Goal: Information Seeking & Learning: Learn about a topic

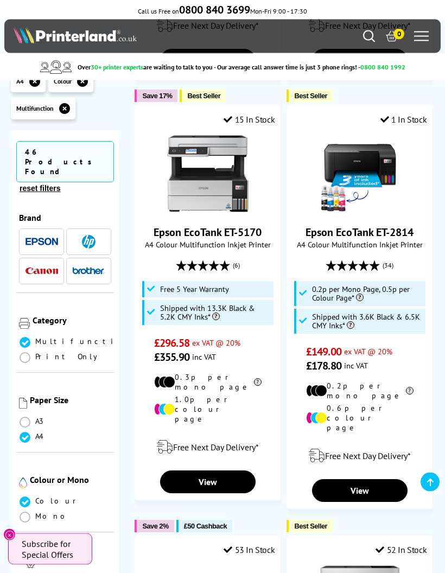
scroll to position [1047, 0]
click at [11, 541] on button "Close" at bounding box center [9, 534] width 12 height 12
click at [11, 572] on div "46 Products Found reset filters Brand" at bounding box center [65, 389] width 108 height 518
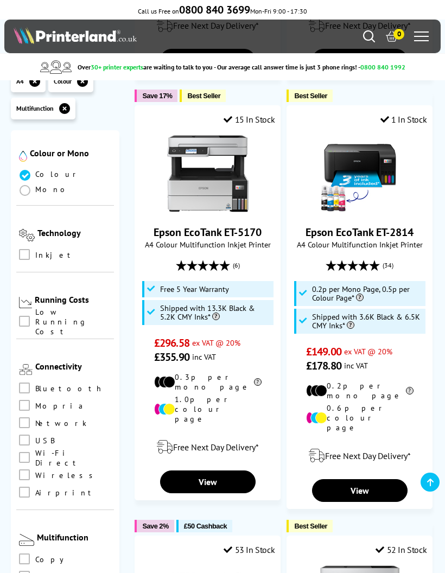
scroll to position [327, 0]
click at [28, 469] on span at bounding box center [24, 474] width 11 height 11
click at [35, 470] on input "checkbox" at bounding box center [35, 470] width 0 height 0
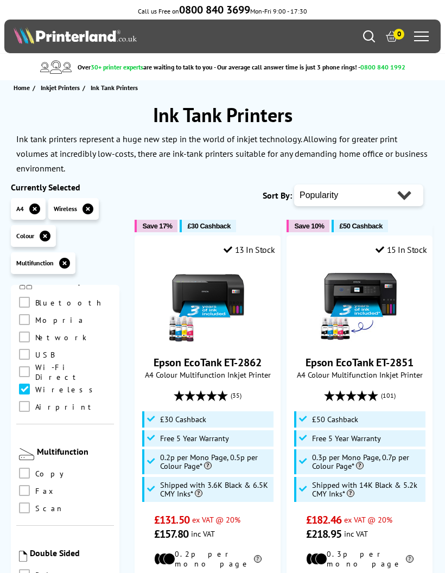
scroll to position [562, 0]
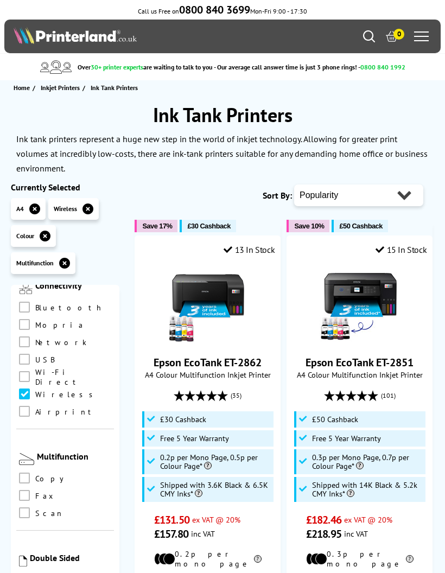
click at [28, 336] on span at bounding box center [24, 341] width 11 height 11
click at [35, 338] on input "checkbox" at bounding box center [35, 338] width 0 height 0
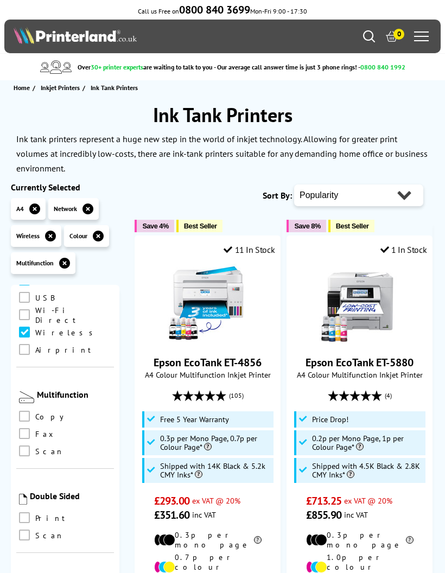
scroll to position [624, 0]
click at [27, 445] on span at bounding box center [24, 450] width 11 height 11
click at [35, 447] on input "checkbox" at bounding box center [35, 447] width 0 height 0
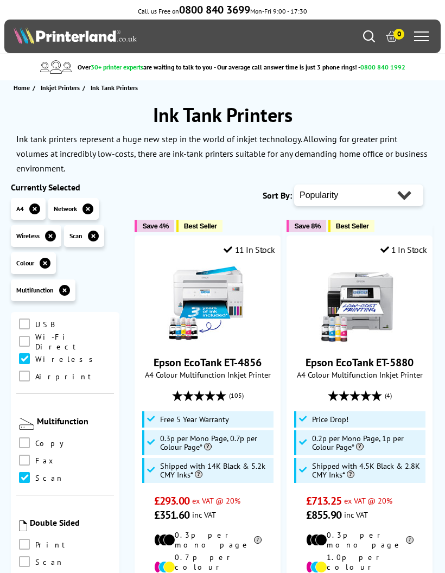
scroll to position [624, 0]
click at [29, 438] on span at bounding box center [24, 443] width 11 height 11
click at [35, 439] on input "checkbox" at bounding box center [35, 439] width 0 height 0
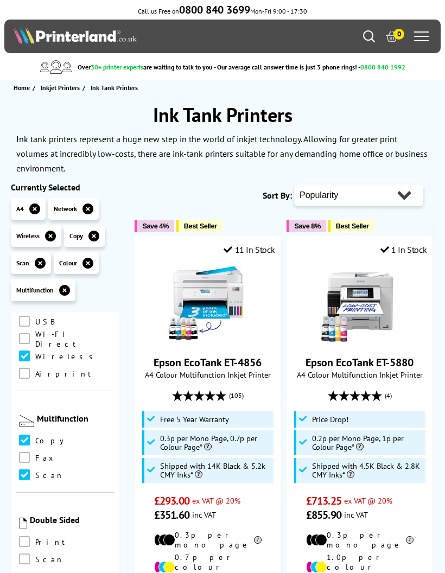
scroll to position [624, 0]
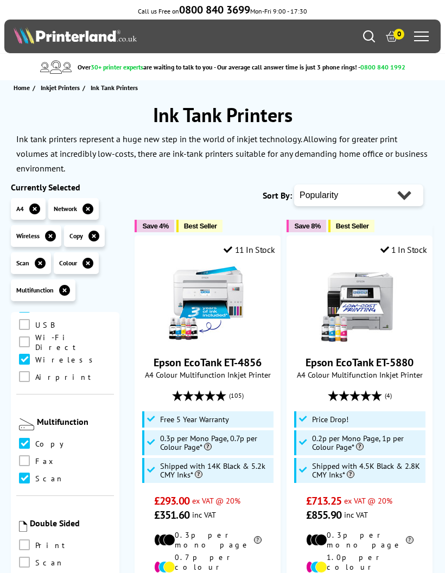
click at [28, 539] on span at bounding box center [24, 544] width 11 height 11
click at [35, 541] on input "checkbox" at bounding box center [35, 541] width 0 height 0
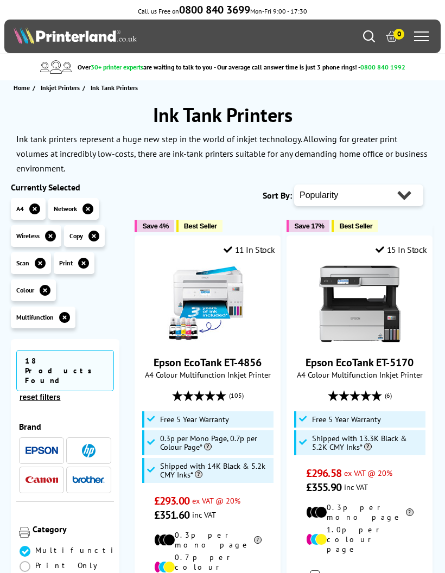
click at [407, 200] on select "Popularity Rating Price - Low to High Price - High to Low Running Costs - Low t…" at bounding box center [358, 195] width 129 height 22
select select "Price Ascending"
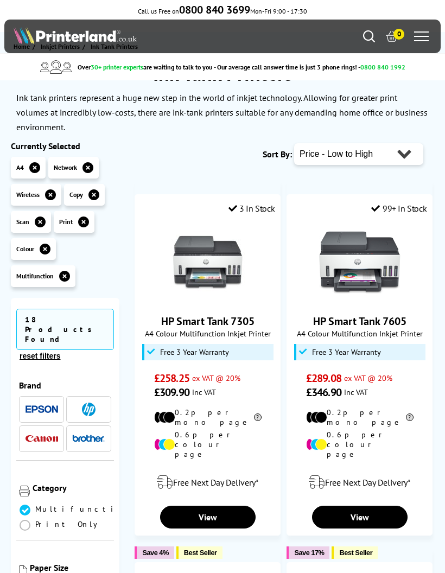
scroll to position [41, 0]
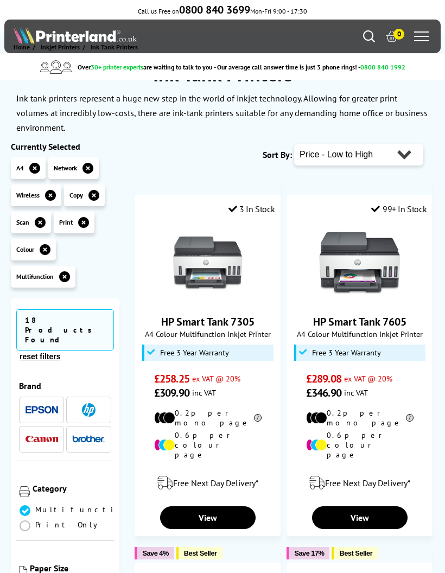
click at [91, 167] on icon "button" at bounding box center [87, 168] width 11 height 11
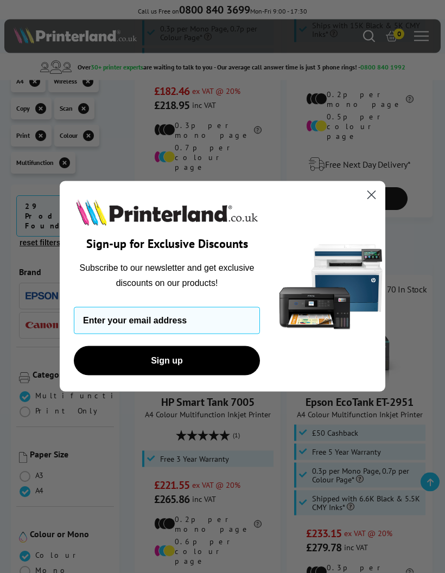
scroll to position [429, 0]
click at [375, 204] on circle "Close dialog" at bounding box center [371, 195] width 18 height 18
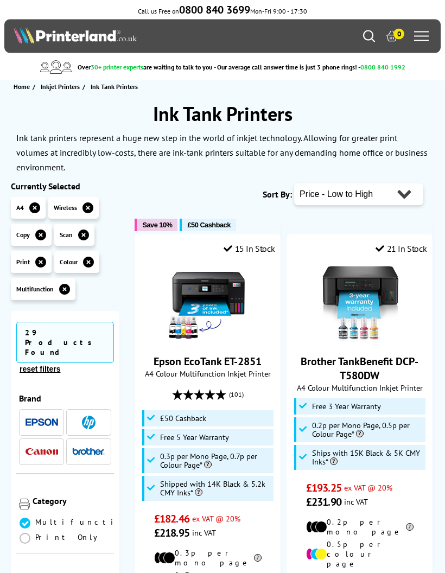
scroll to position [0, 0]
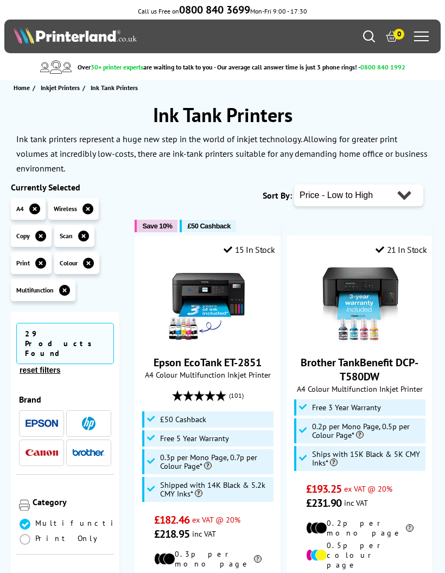
click at [236, 362] on link "Epson EcoTank ET-2851" at bounding box center [207, 362] width 108 height 14
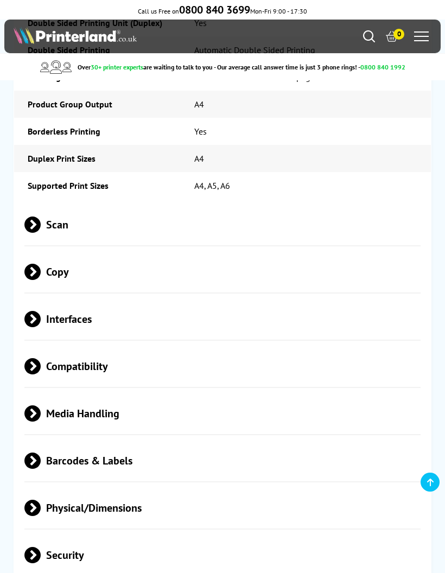
scroll to position [2512, 0]
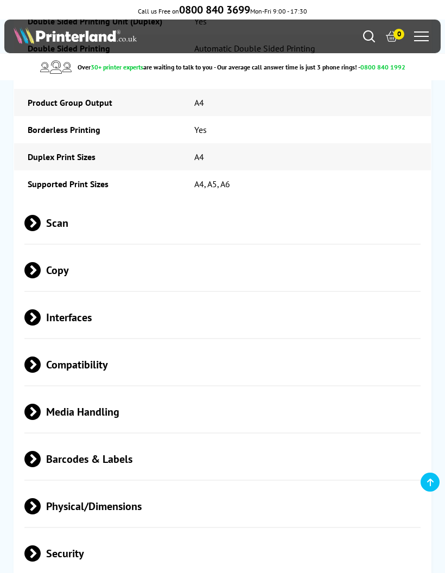
click at [41, 309] on span at bounding box center [41, 317] width 0 height 16
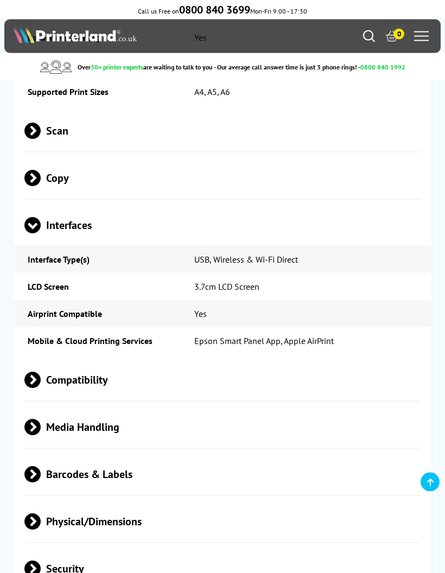
scroll to position [2605, 0]
click at [35, 363] on span "Compatibility" at bounding box center [222, 380] width 396 height 41
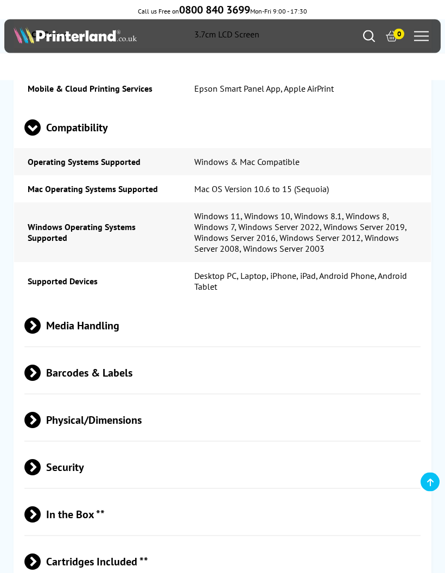
click at [41, 318] on span at bounding box center [41, 326] width 0 height 16
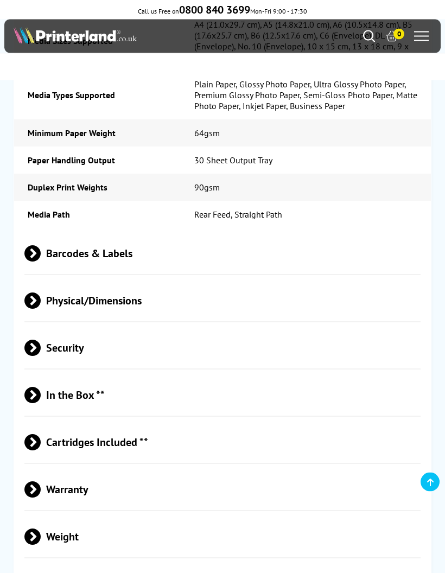
scroll to position [3306, 0]
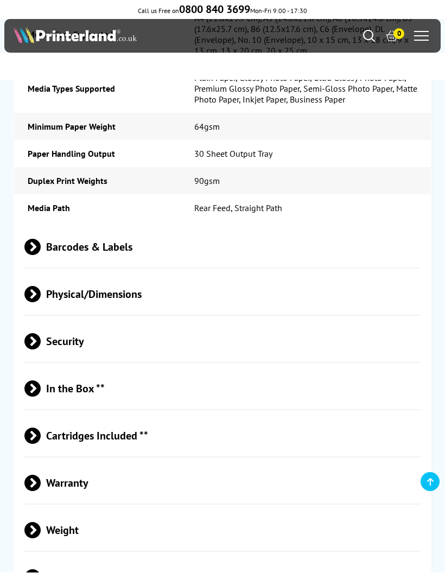
click at [26, 425] on span "Cartridges Included **" at bounding box center [222, 436] width 396 height 41
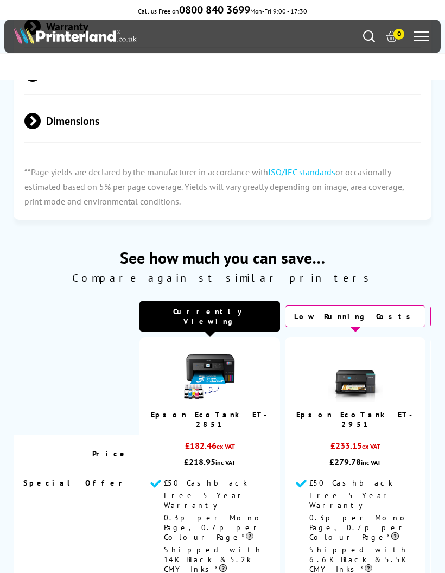
scroll to position [0, 0]
